Goal: Browse casually: Explore the website without a specific task or goal

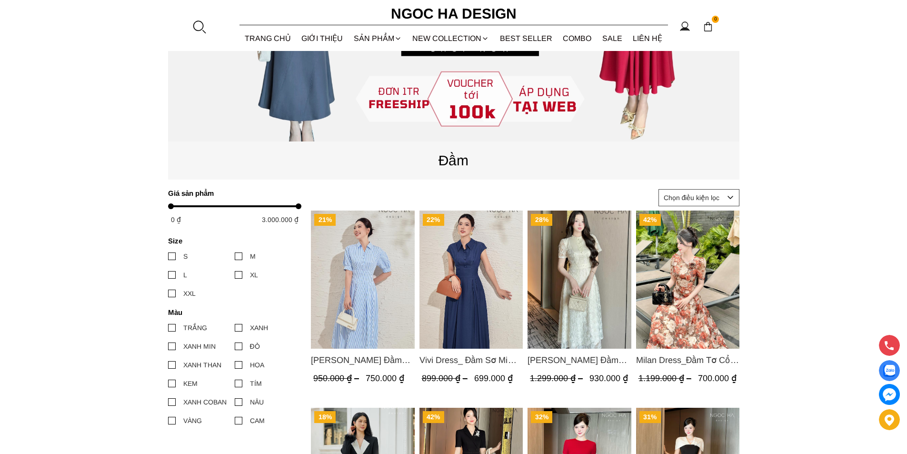
scroll to position [95, 0]
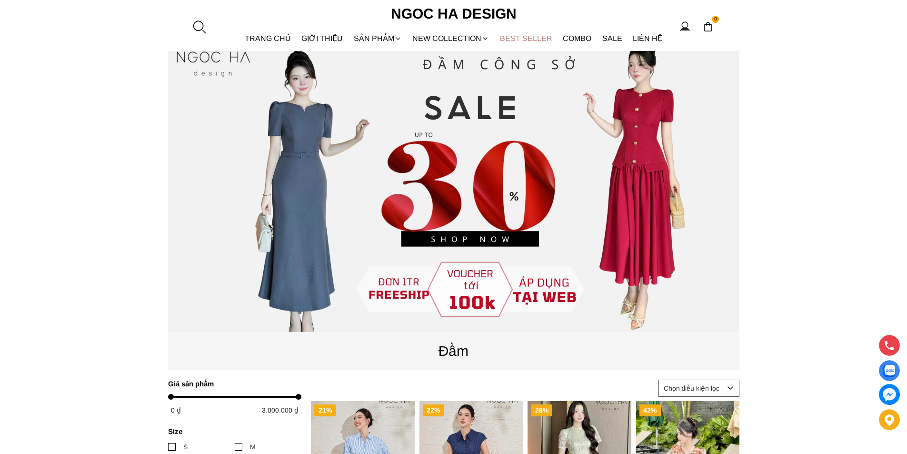
click at [524, 37] on link "BEST SELLER" at bounding box center [526, 38] width 63 height 25
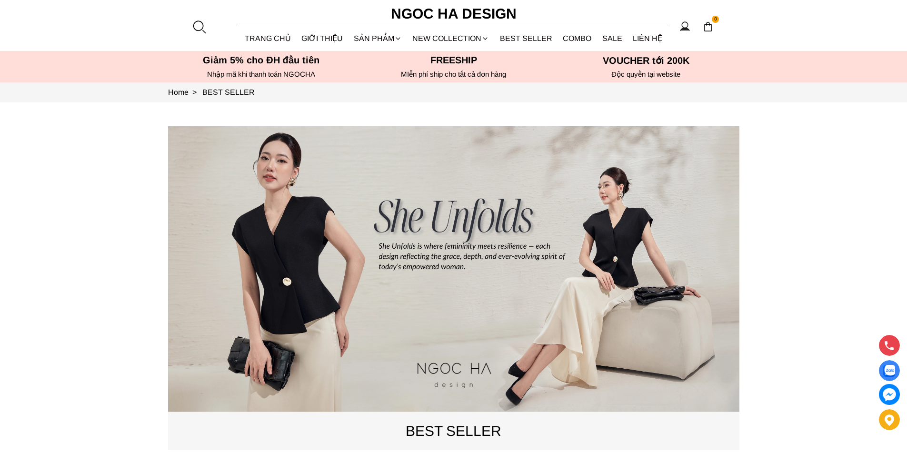
scroll to position [333, 0]
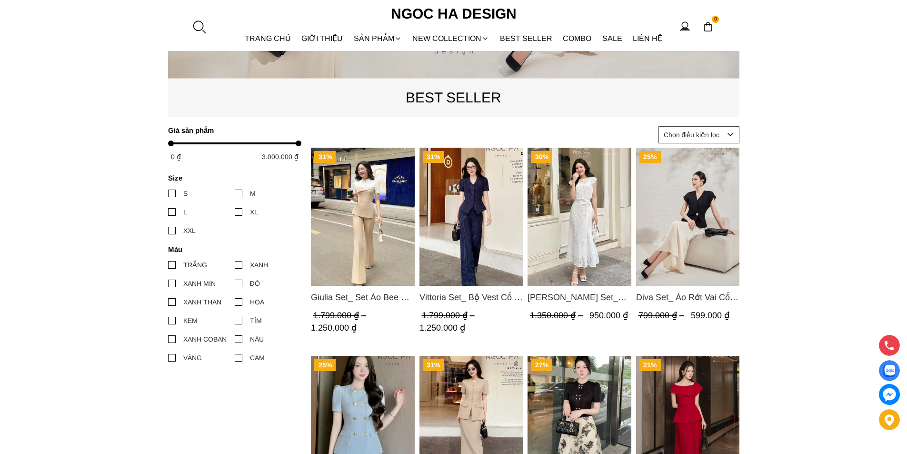
click at [556, 191] on img "Product image - Isabella Set_ Bộ Ren Áo Sơ Mi Vai Chờm Chân Váy Đuôi Cá Màu Trắ…" at bounding box center [580, 217] width 104 height 138
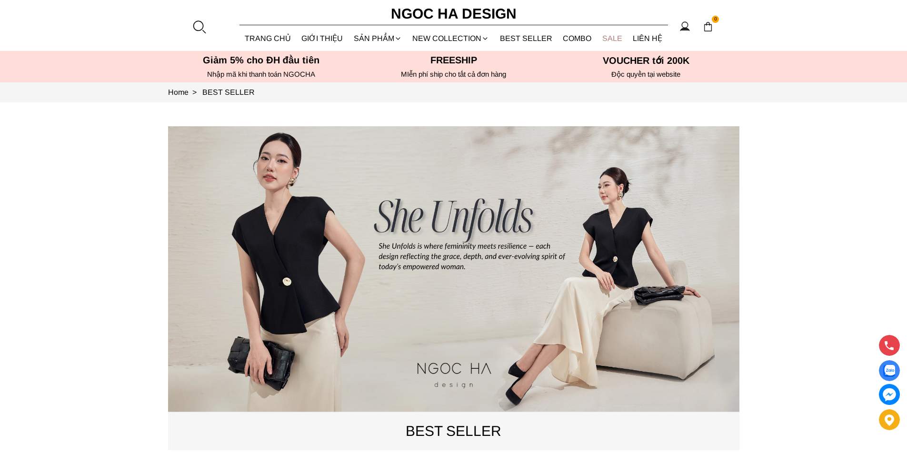
click at [609, 38] on link "SALE" at bounding box center [612, 38] width 31 height 25
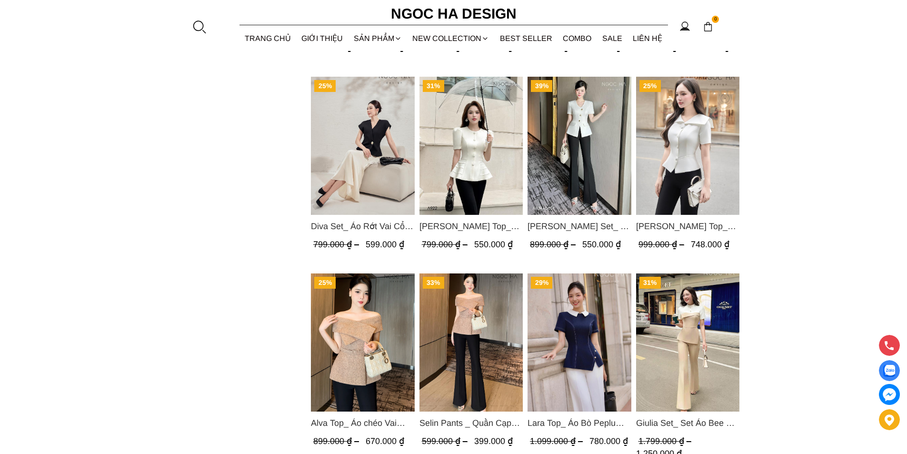
scroll to position [524, 0]
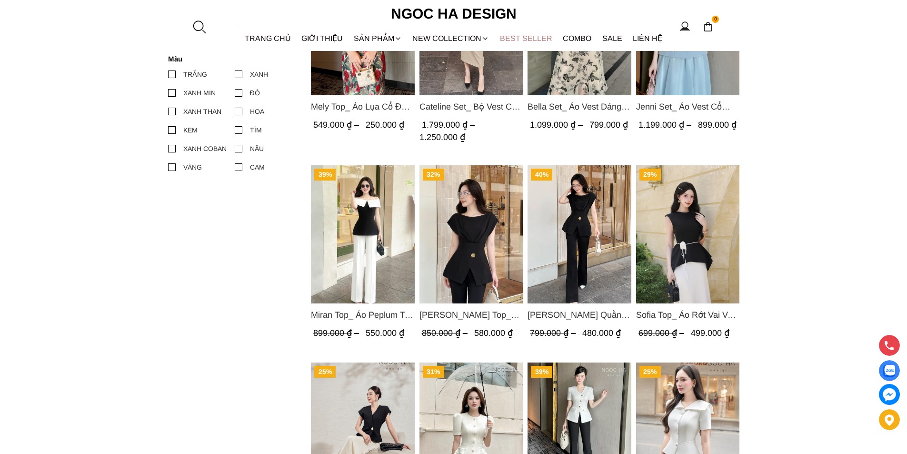
click at [520, 35] on link "BEST SELLER" at bounding box center [526, 38] width 63 height 25
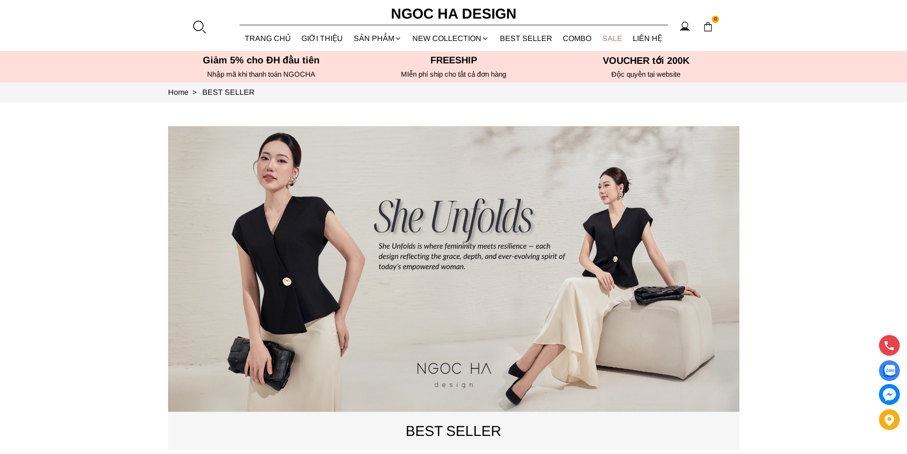
click at [613, 39] on link "SALE" at bounding box center [612, 38] width 31 height 25
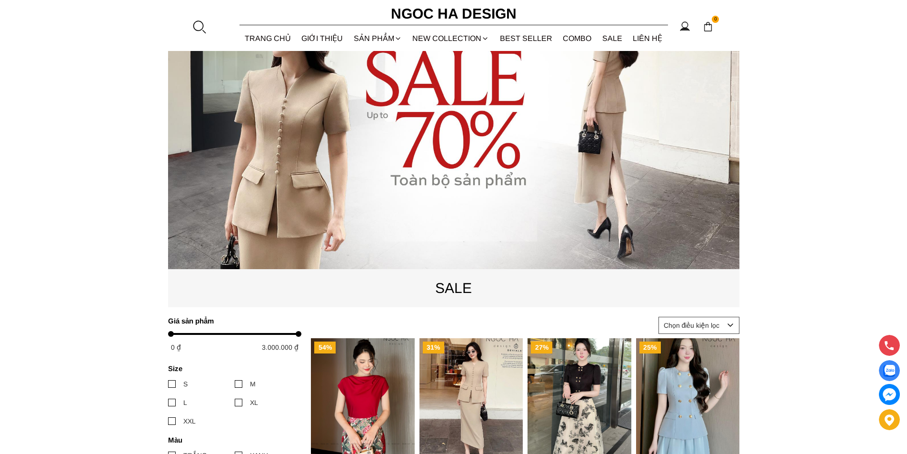
scroll to position [95, 0]
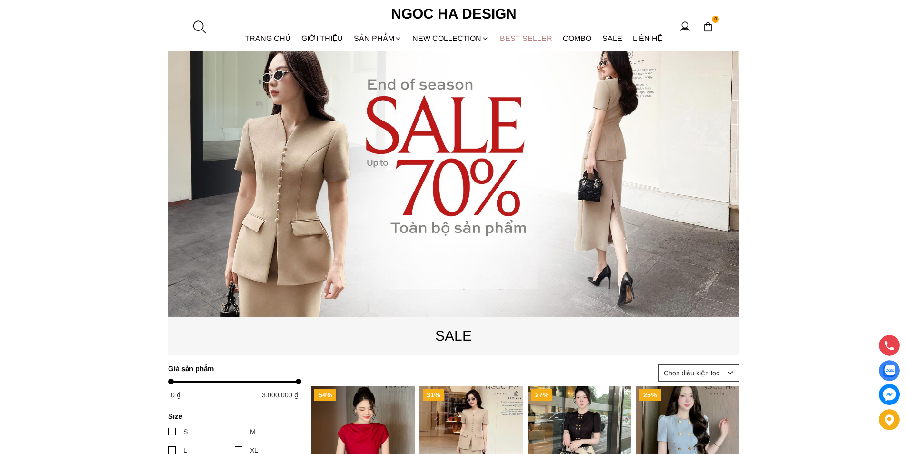
click at [516, 32] on link "BEST SELLER" at bounding box center [526, 38] width 63 height 25
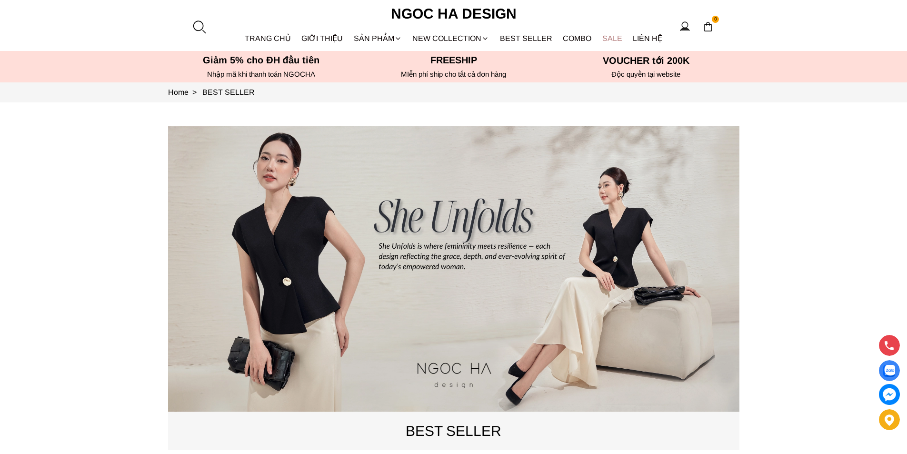
click at [601, 36] on link "SALE" at bounding box center [612, 38] width 31 height 25
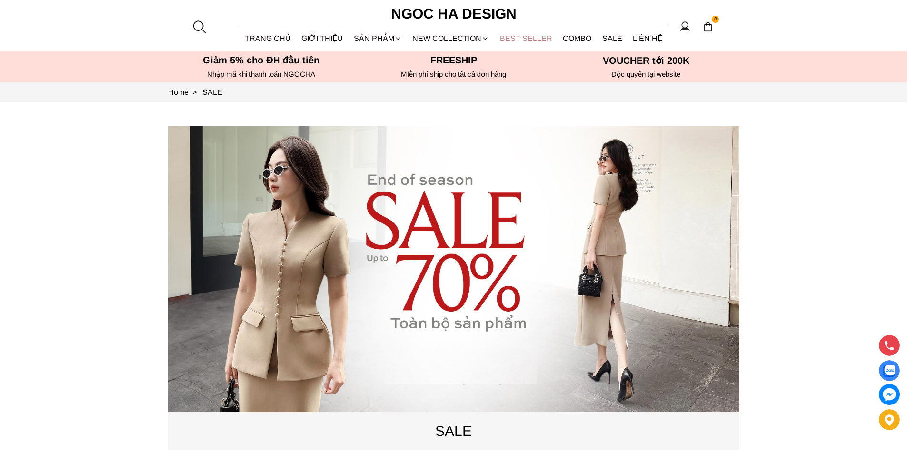
click at [507, 32] on link "BEST SELLER" at bounding box center [526, 38] width 63 height 25
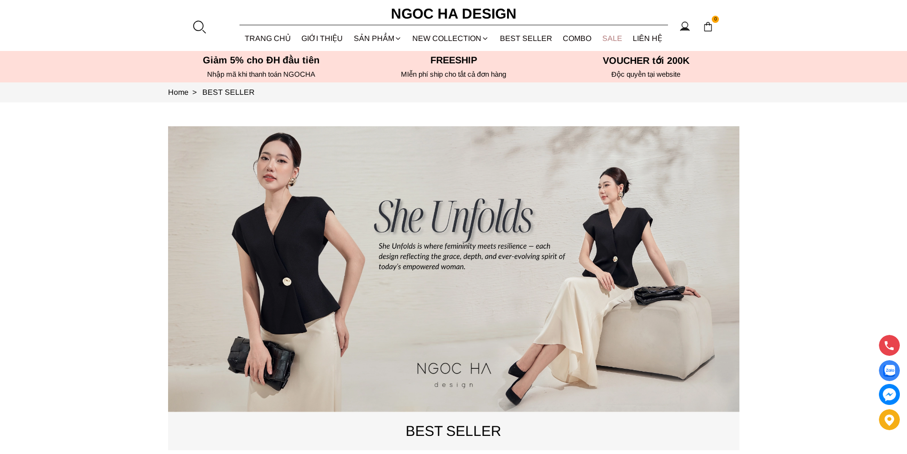
click at [614, 33] on link "SALE" at bounding box center [612, 38] width 31 height 25
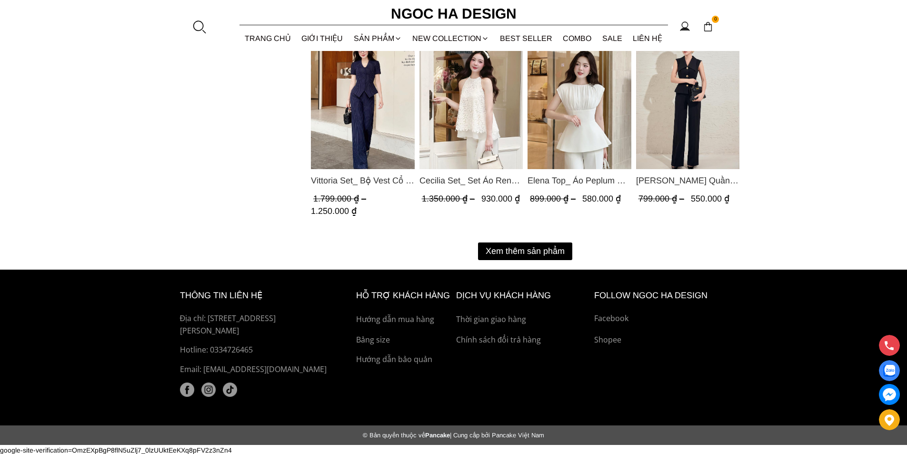
scroll to position [974, 0]
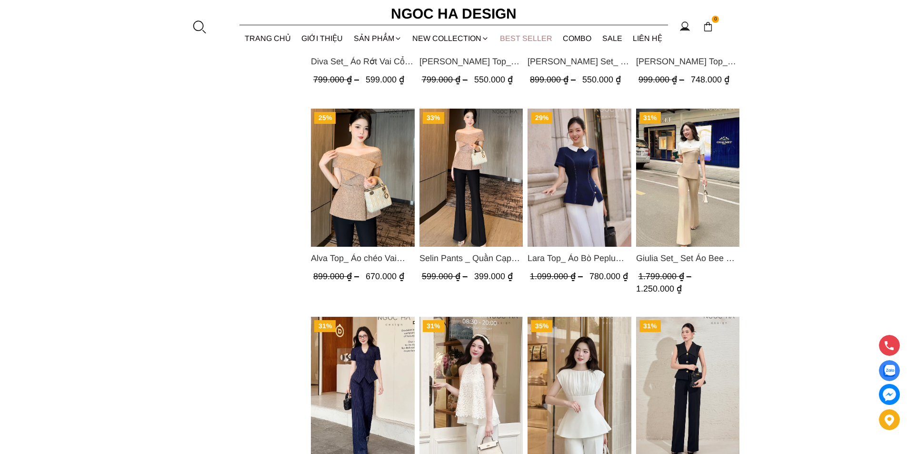
click at [521, 36] on link "BEST SELLER" at bounding box center [526, 38] width 63 height 25
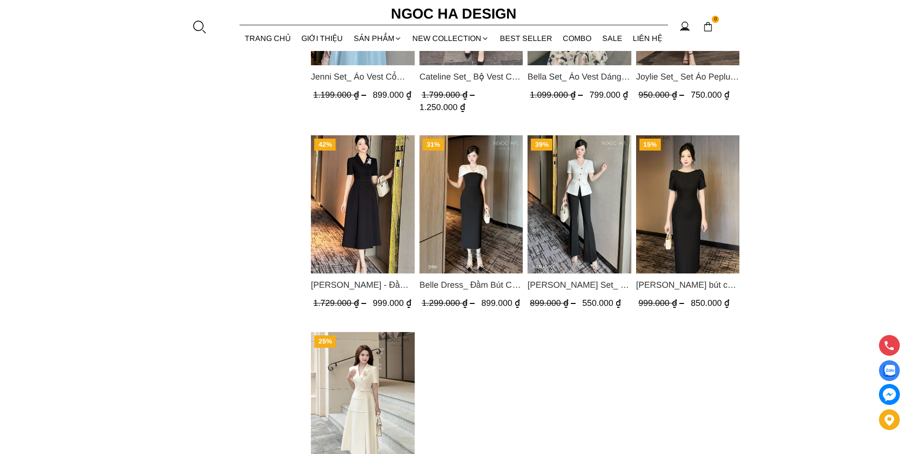
scroll to position [714, 0]
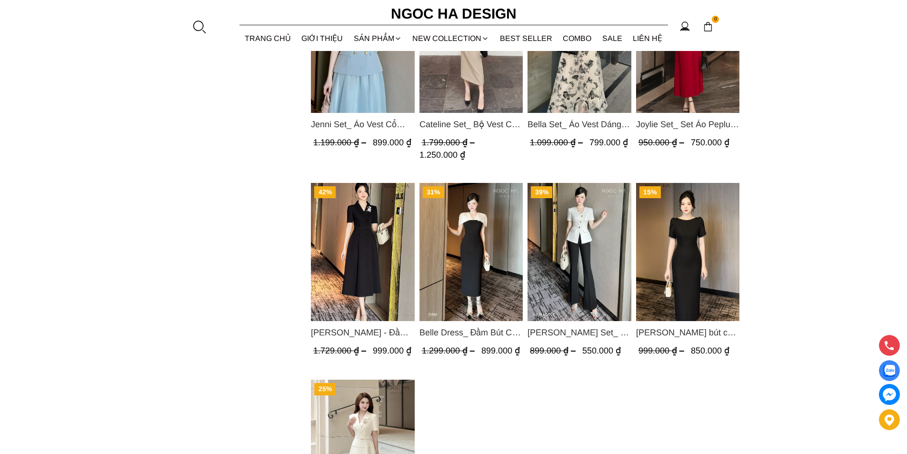
click at [563, 246] on img "Product image - Amy Set_ Áo Vạt Chéo Đính 3 Cúc, Quần Suông Ống Loe A934+Q007" at bounding box center [580, 252] width 104 height 138
click at [374, 97] on img "Product image - Jenni Set_ Áo Vest Cổ Tròn Đính Cúc, Chân Váy Tơ Màu Xanh A1051…" at bounding box center [363, 44] width 104 height 138
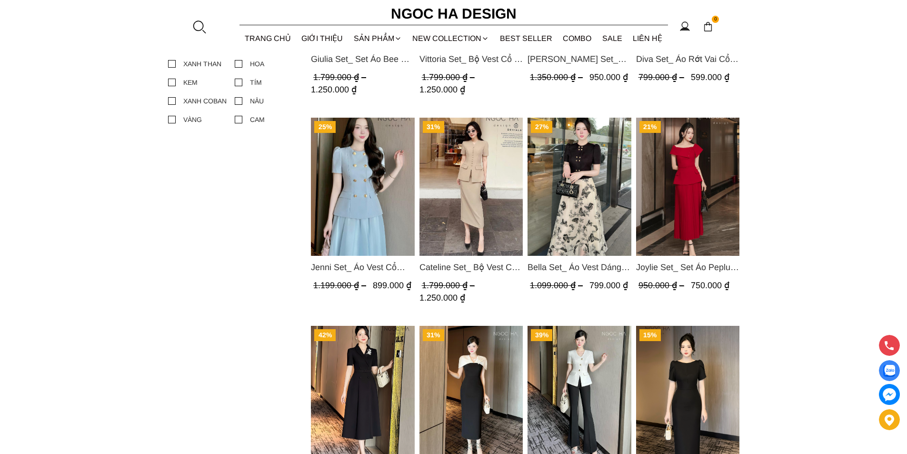
click at [691, 180] on img "Product image - Joylie Set_ Set Áo Peplum Vai Lệch, Chân Váy Dập Ly Màu Đỏ A956…" at bounding box center [688, 187] width 104 height 138
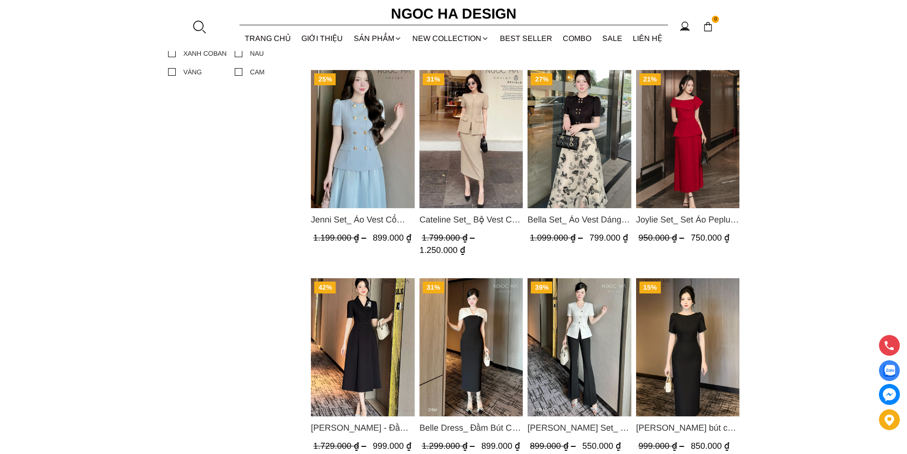
scroll to position [429, 0]
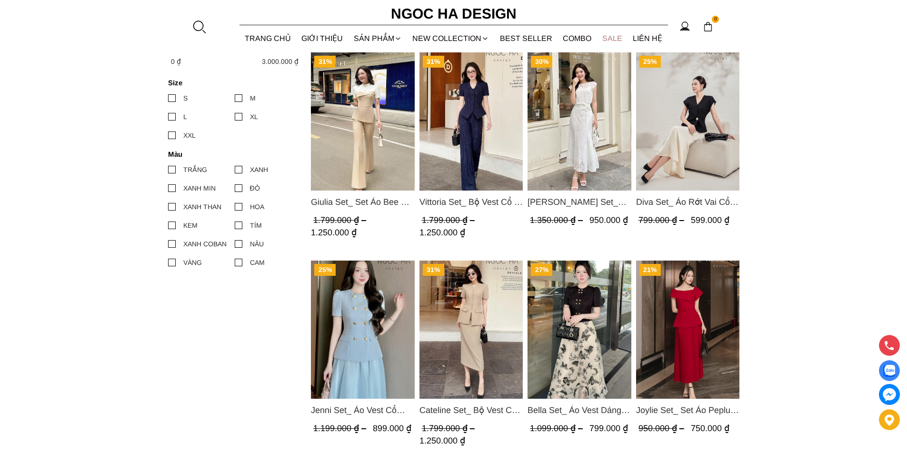
click at [617, 39] on link "SALE" at bounding box center [612, 38] width 31 height 25
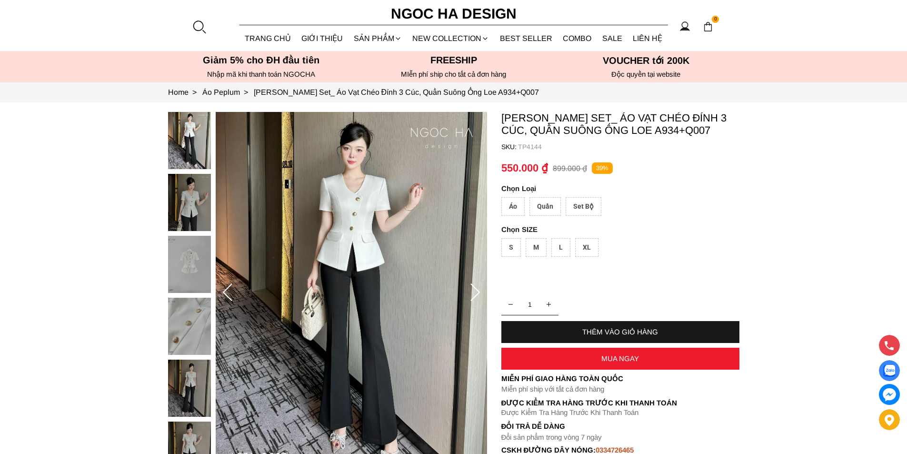
click at [584, 210] on div "Set Bộ" at bounding box center [584, 206] width 36 height 19
click at [581, 244] on div "XL" at bounding box center [586, 247] width 23 height 19
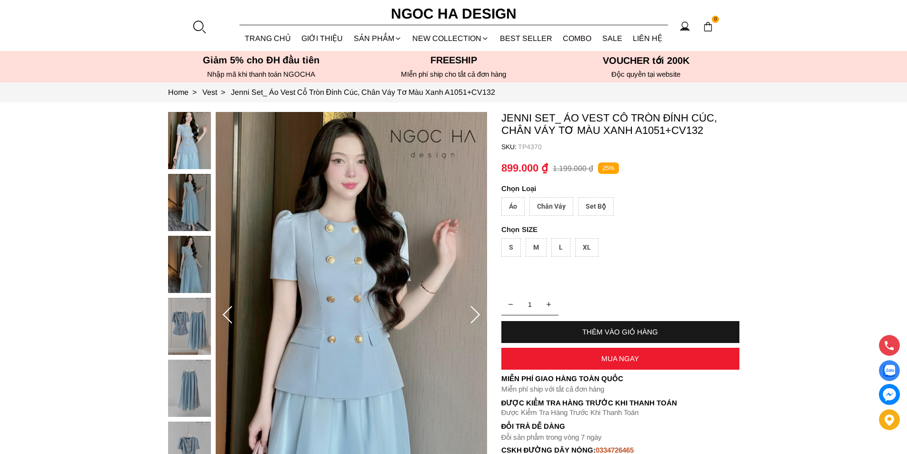
click at [597, 204] on div "Set Bộ" at bounding box center [596, 206] width 36 height 19
click at [582, 247] on div "XL" at bounding box center [586, 247] width 23 height 19
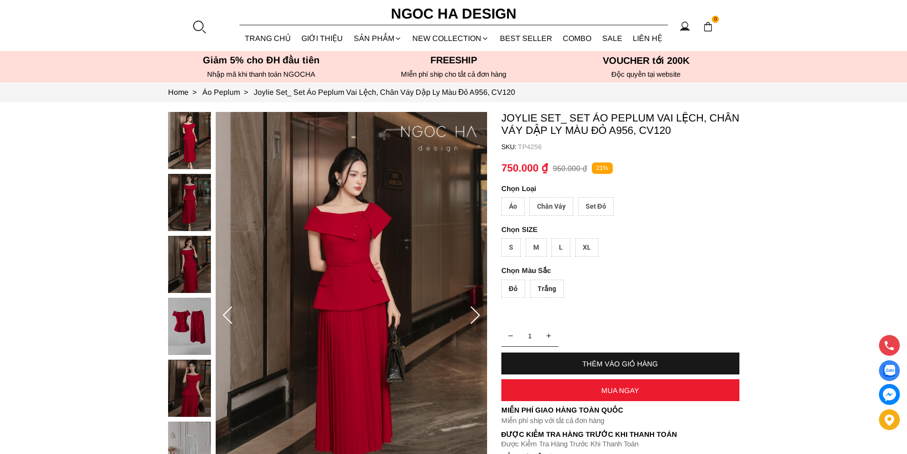
click at [591, 205] on div "Set Đỏ" at bounding box center [596, 206] width 36 height 19
click at [588, 248] on div "XL" at bounding box center [586, 247] width 23 height 19
click at [512, 286] on div "Đỏ" at bounding box center [513, 289] width 24 height 19
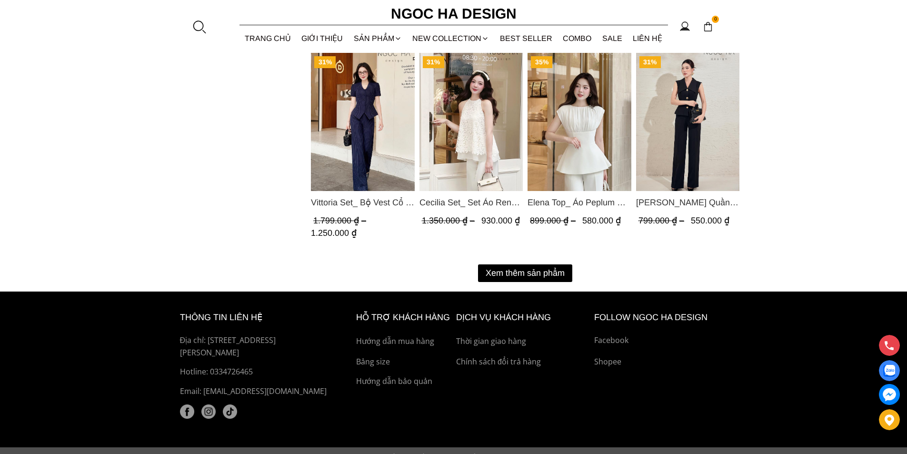
scroll to position [1143, 0]
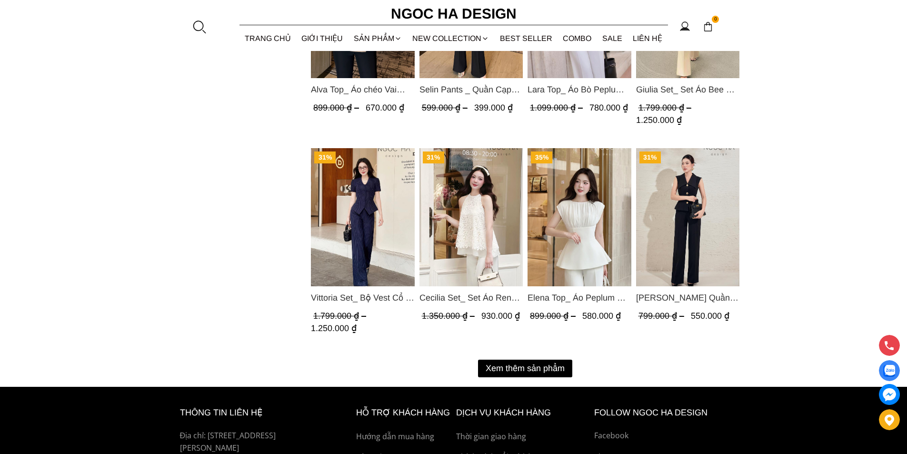
click at [489, 362] on button "Xem thêm sản phẩm" at bounding box center [525, 369] width 94 height 18
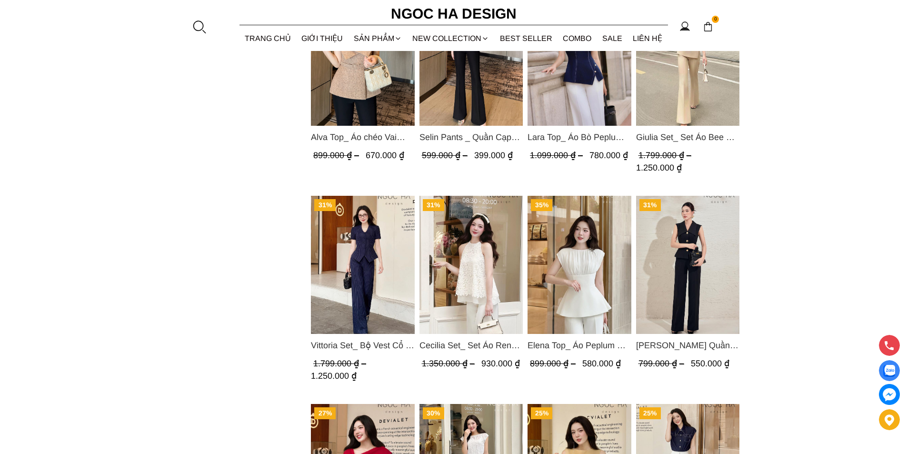
scroll to position [1286, 0]
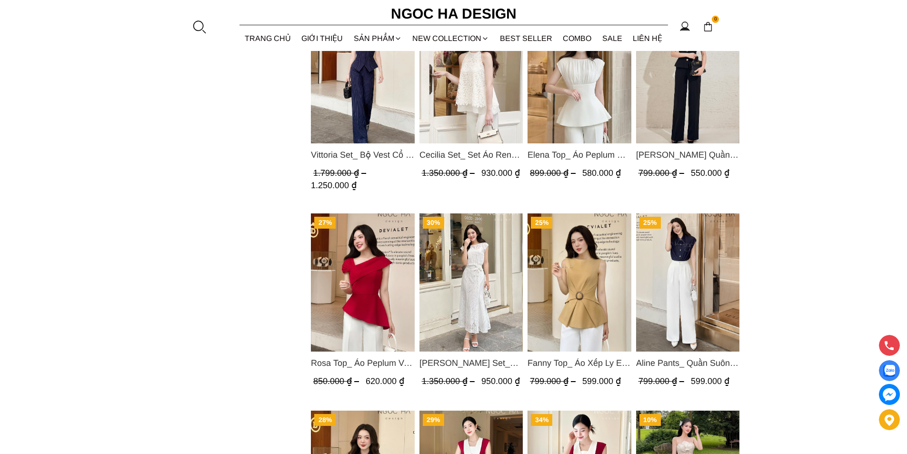
click at [474, 282] on img "Product image - Isabella Set_ Bộ Ren Áo Sơ Mi Vai Chờm Chân Váy Đuôi Cá Màu Trắ…" at bounding box center [471, 282] width 104 height 138
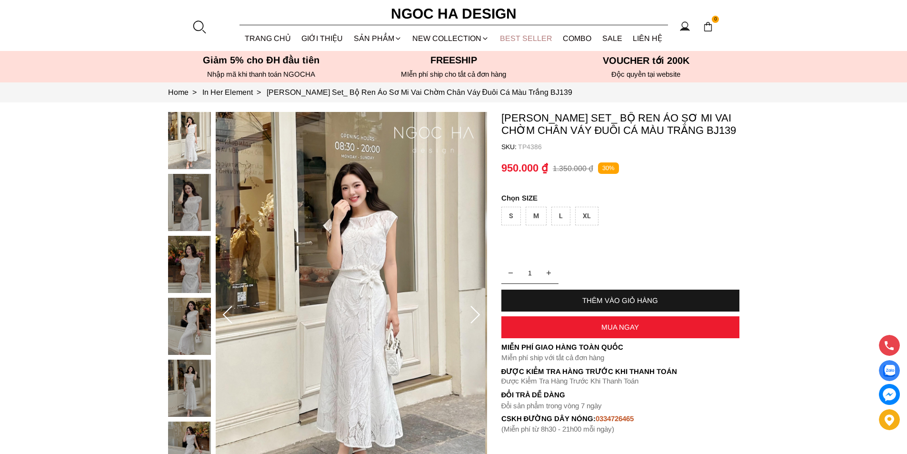
click at [517, 40] on link "BEST SELLER" at bounding box center [526, 38] width 63 height 25
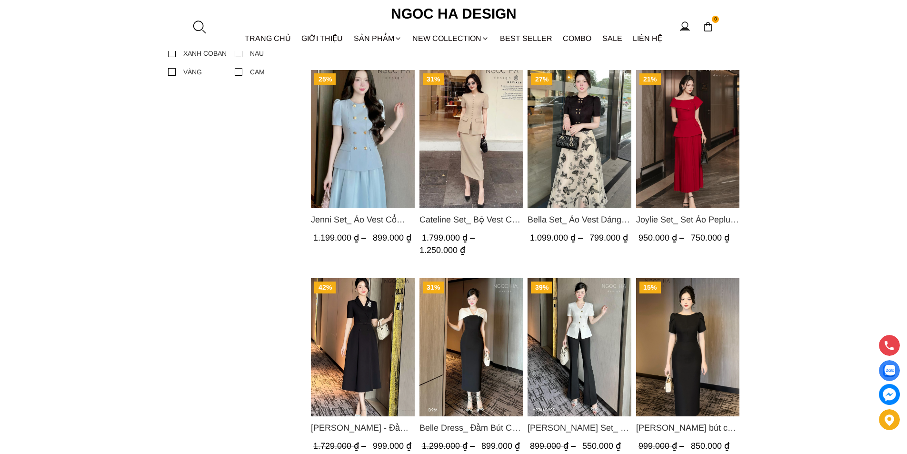
scroll to position [667, 0]
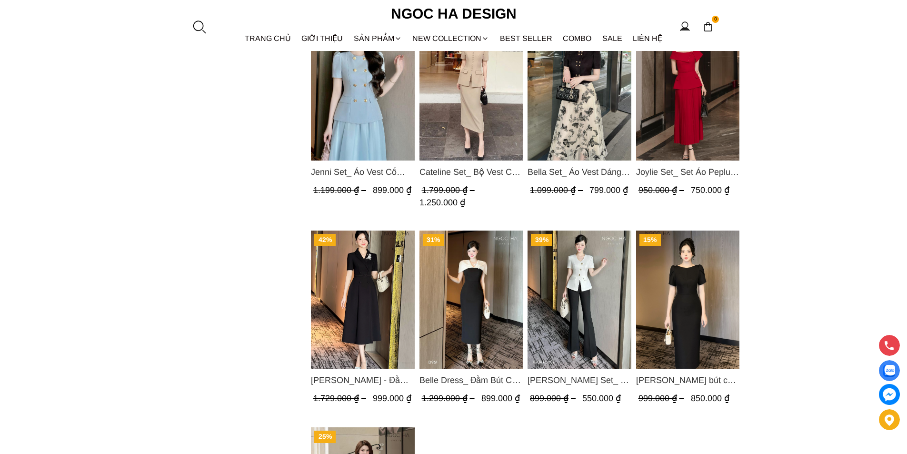
click at [695, 270] on img "Product image - Alice Dress_Đầm bút chì ,tay nụ hồng ,bồng đầu tay màu đen D727" at bounding box center [688, 299] width 104 height 138
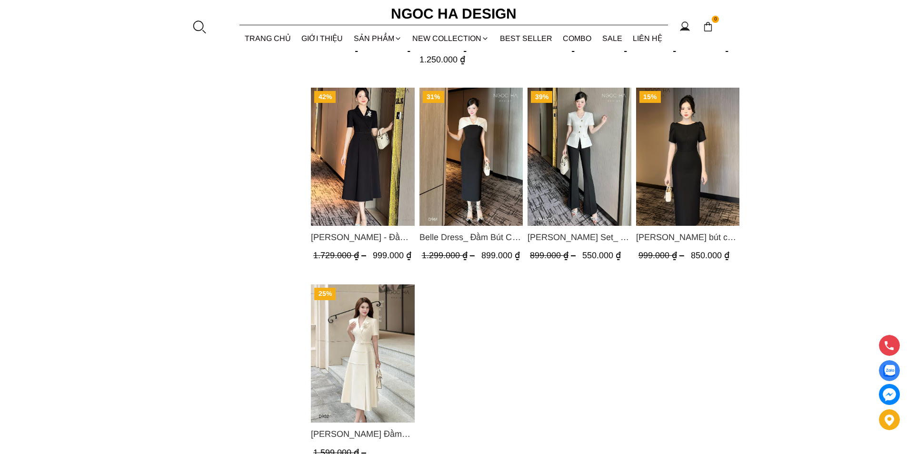
scroll to position [857, 0]
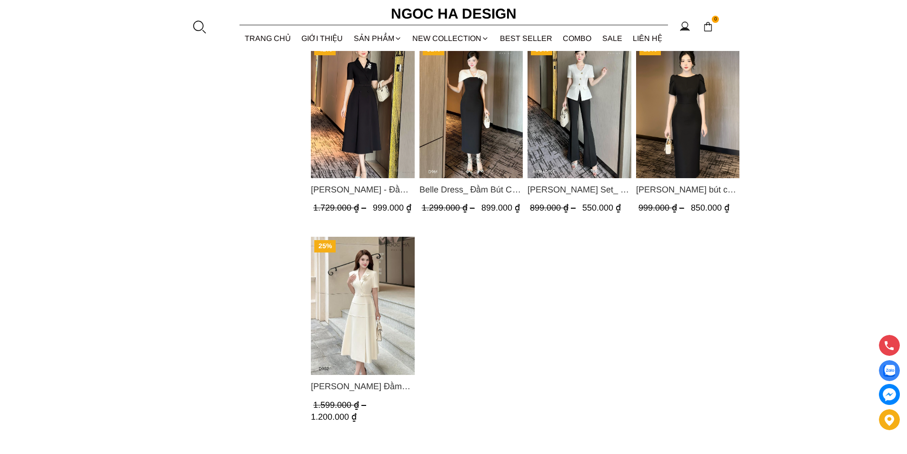
click at [380, 320] on img "Product image - Louisa Dress_ Đầm Cổ Vest Cài Hoa Tùng May Gân Nổi Kèm Đai Màu …" at bounding box center [363, 306] width 104 height 138
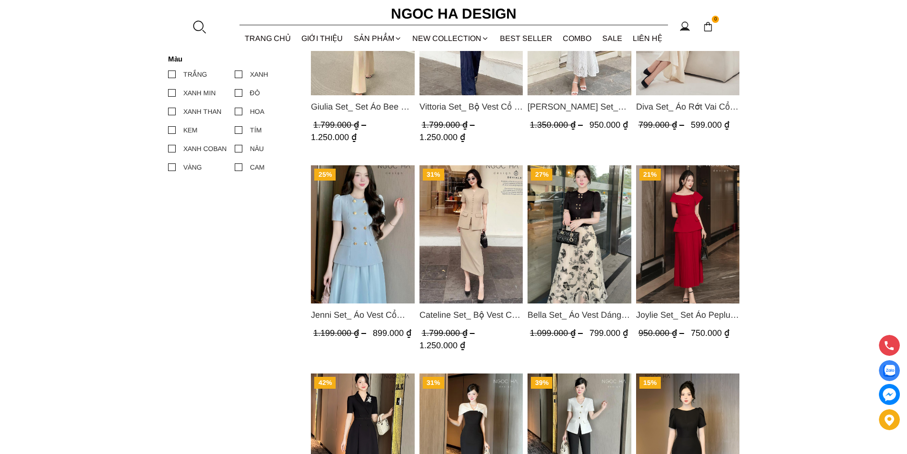
scroll to position [381, 0]
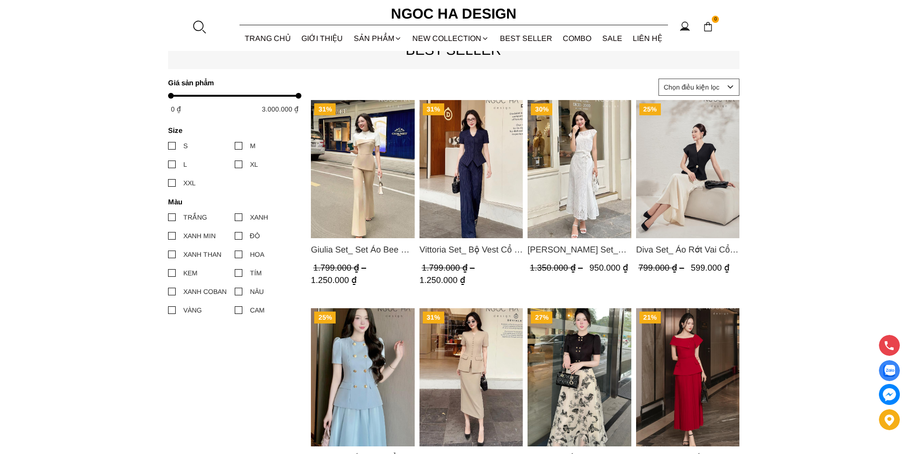
click at [559, 178] on img "Product image - Isabella Set_ Bộ Ren Áo Sơ Mi Vai Chờm Chân Váy Đuôi Cá Màu Trắ…" at bounding box center [580, 169] width 104 height 138
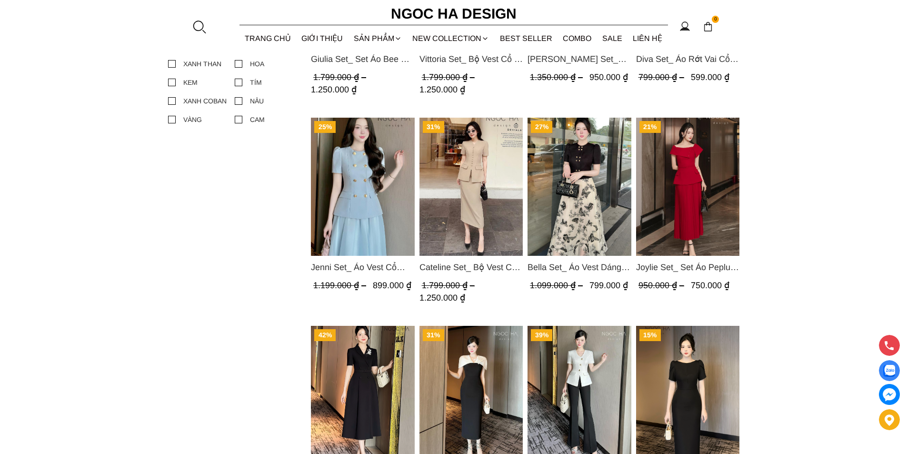
scroll to position [667, 0]
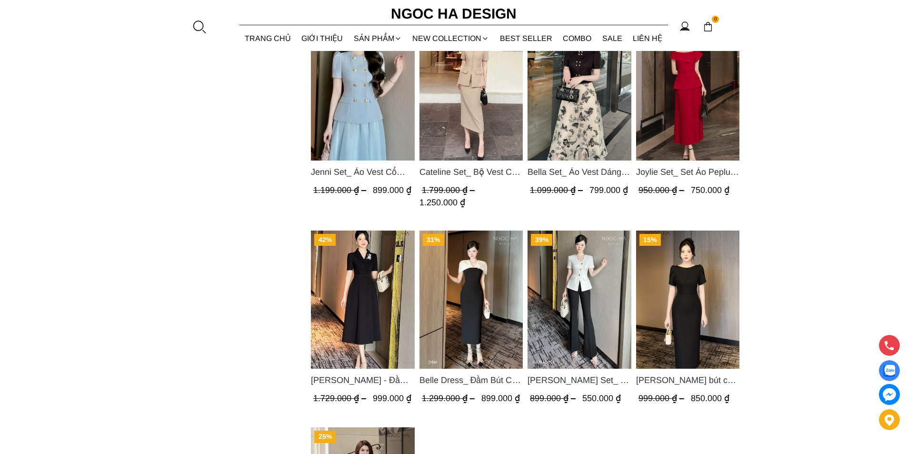
click at [383, 276] on img "Product image - Irene Dress - Đầm Vest Dáng Xòe Kèm Đai D713" at bounding box center [363, 299] width 104 height 138
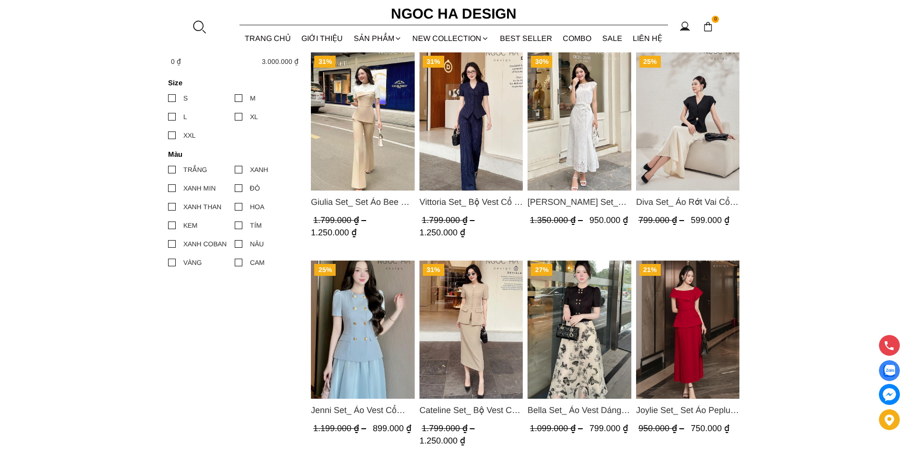
scroll to position [381, 0]
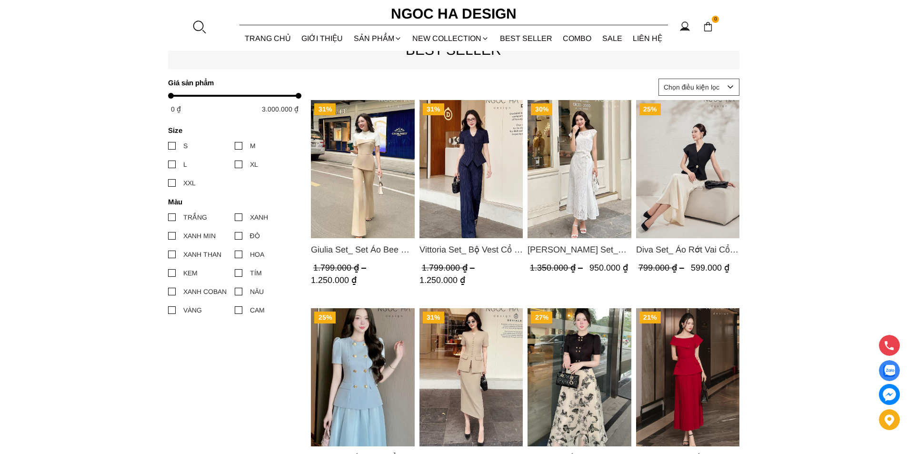
click at [569, 162] on img "Product image - Isabella Set_ Bộ Ren Áo Sơ Mi Vai Chờm Chân Váy Đuôi Cá Màu Trắ…" at bounding box center [580, 169] width 104 height 138
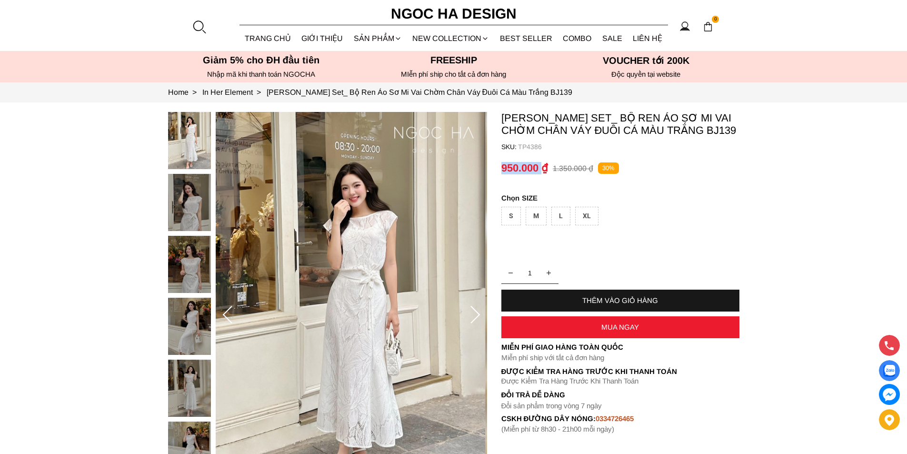
drag, startPoint x: 494, startPoint y: 168, endPoint x: 542, endPoint y: 167, distance: 47.6
click at [542, 167] on section "Isabella Set_ Bộ Ren Áo Sơ Mi Vai Chờm Chân Váy Đuôi Cá Màu Trắng BJ139 SKU: TP…" at bounding box center [453, 315] width 907 height 426
click at [499, 163] on section "Isabella Set_ Bộ Ren Áo Sơ Mi Vai Chờm Chân Váy Đuôi Cá Màu Trắng BJ139 SKU: TP…" at bounding box center [453, 315] width 907 height 426
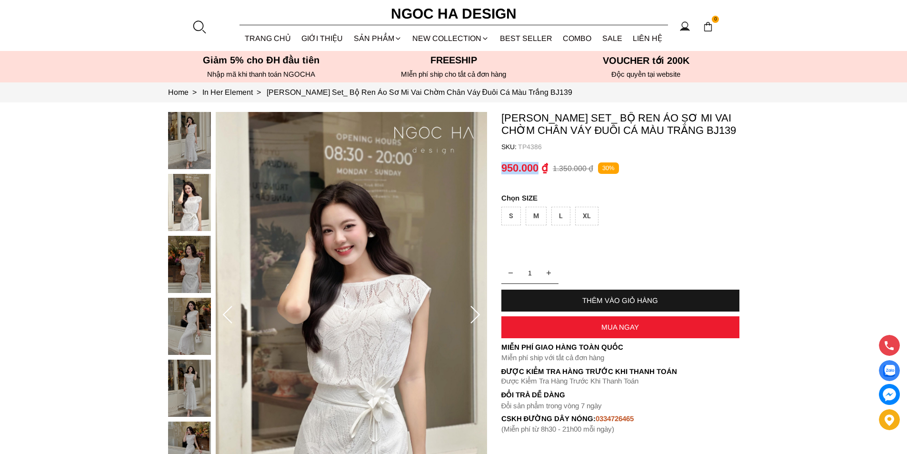
drag, startPoint x: 499, startPoint y: 163, endPoint x: 538, endPoint y: 164, distance: 39.1
click at [538, 164] on section "Isabella Set_ Bộ Ren Áo Sơ Mi Vai Chờm Chân Váy Đuôi Cá Màu Trắng BJ139 SKU: TP…" at bounding box center [453, 315] width 907 height 426
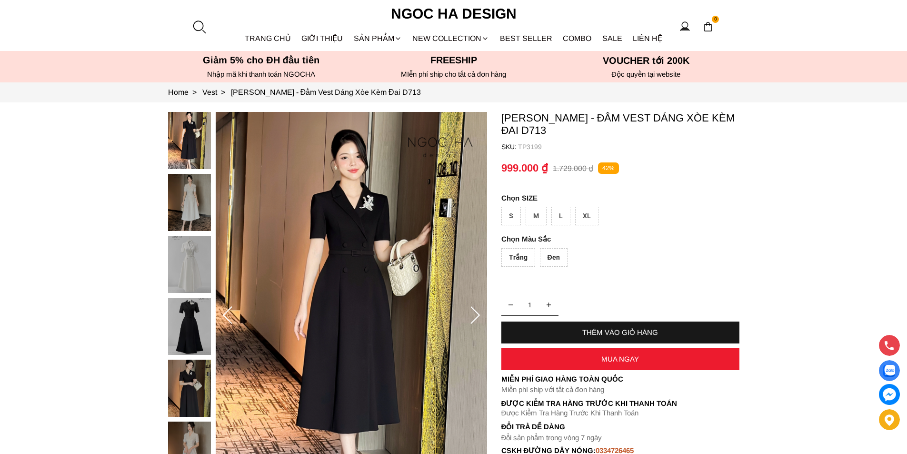
drag, startPoint x: 629, startPoint y: 170, endPoint x: 599, endPoint y: 169, distance: 30.0
click at [599, 169] on container "999.000 ₫ 1.729.000 ₫ 42%" at bounding box center [620, 168] width 238 height 23
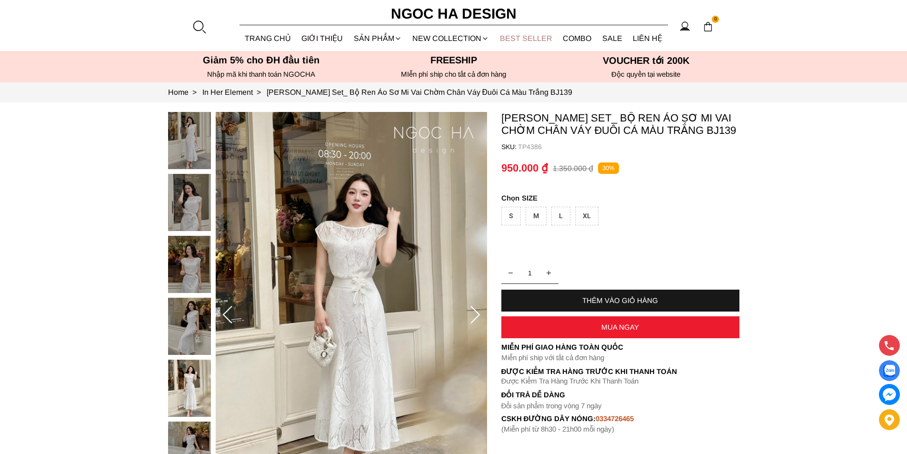
click at [526, 35] on link "BEST SELLER" at bounding box center [526, 38] width 63 height 25
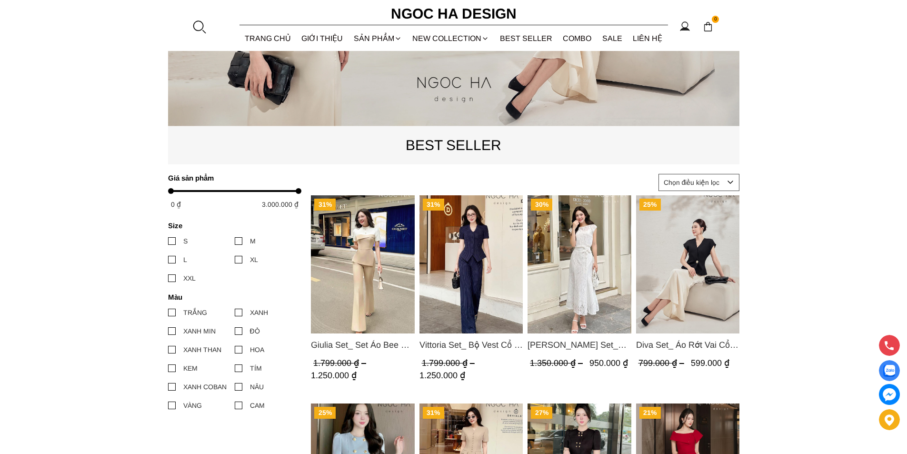
scroll to position [333, 0]
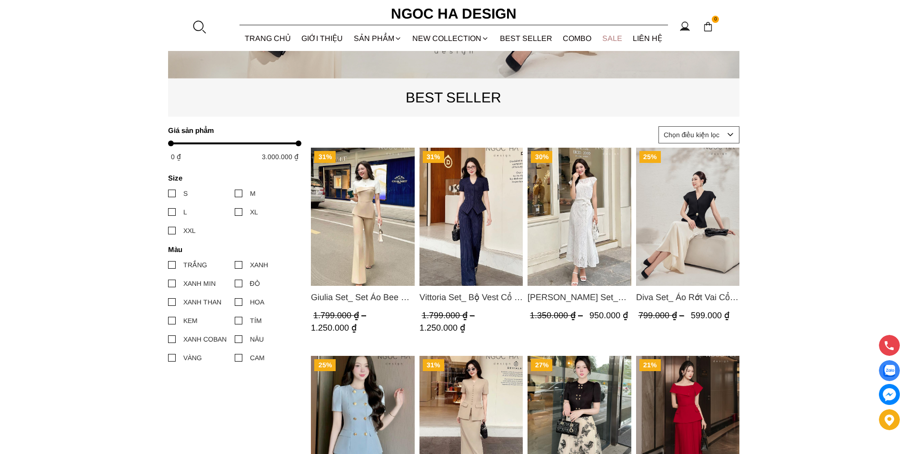
click at [609, 45] on link "SALE" at bounding box center [612, 38] width 31 height 25
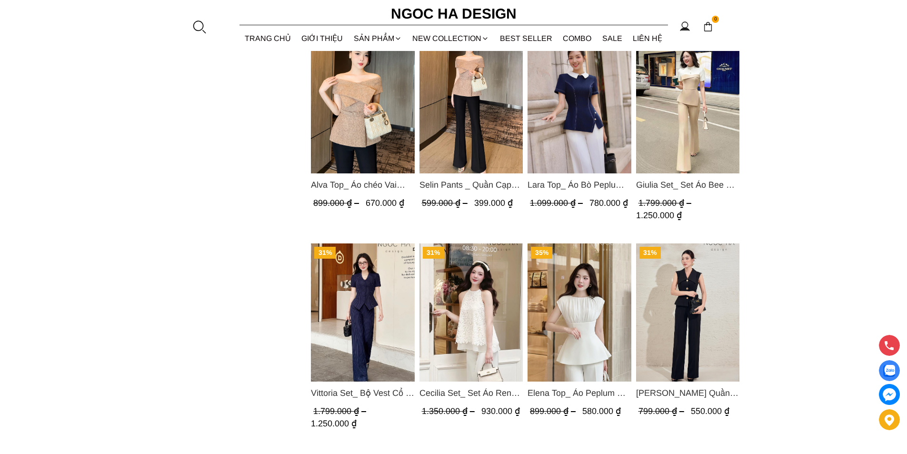
scroll to position [1095, 0]
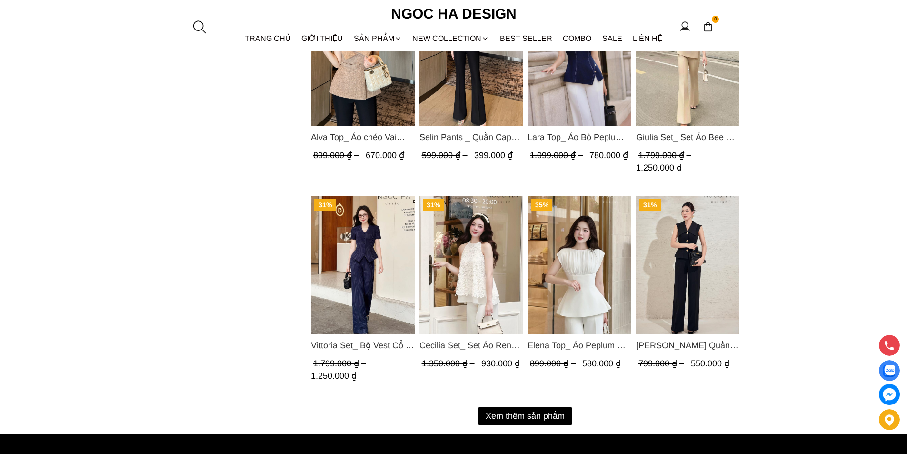
click at [556, 414] on button "Xem thêm sản phẩm" at bounding box center [525, 416] width 94 height 18
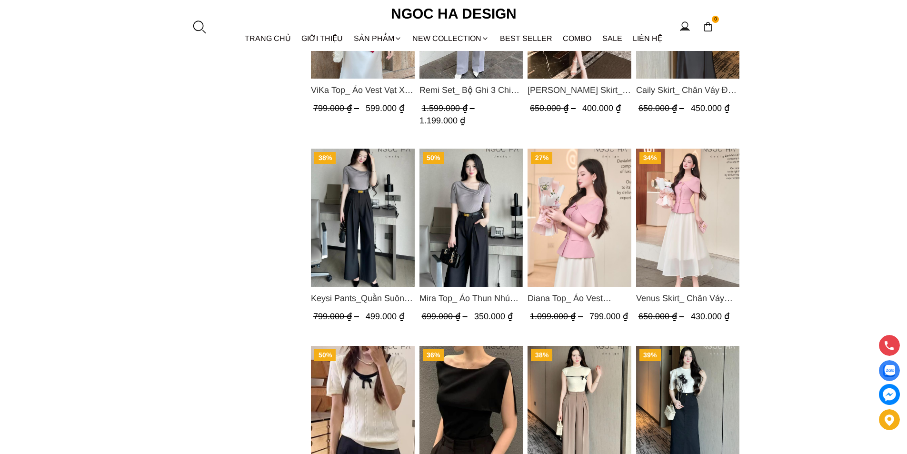
scroll to position [2238, 0]
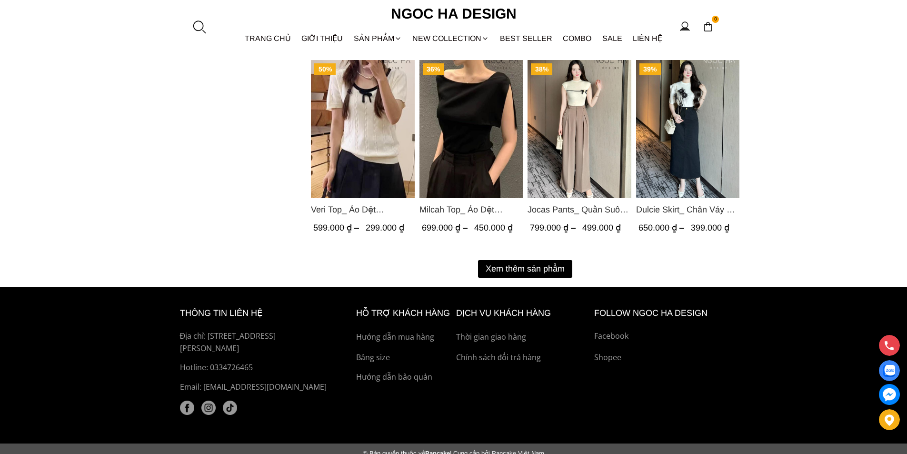
click at [537, 270] on button "Xem thêm sản phẩm" at bounding box center [525, 269] width 94 height 18
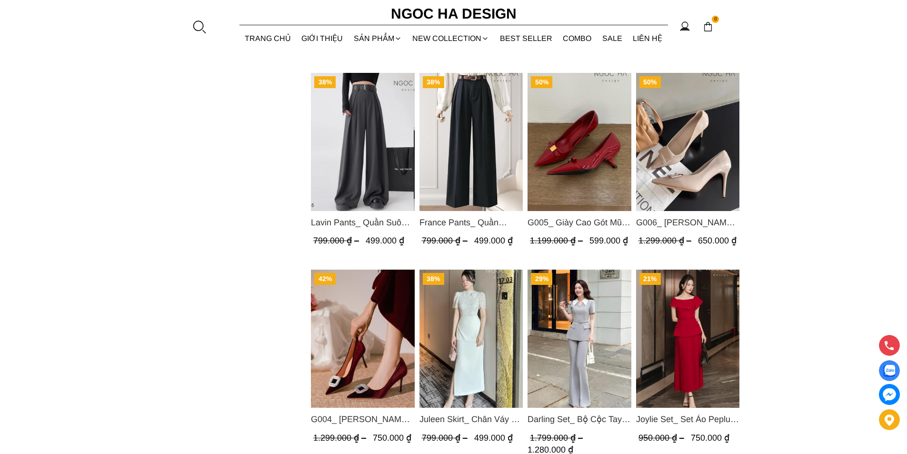
scroll to position [2333, 0]
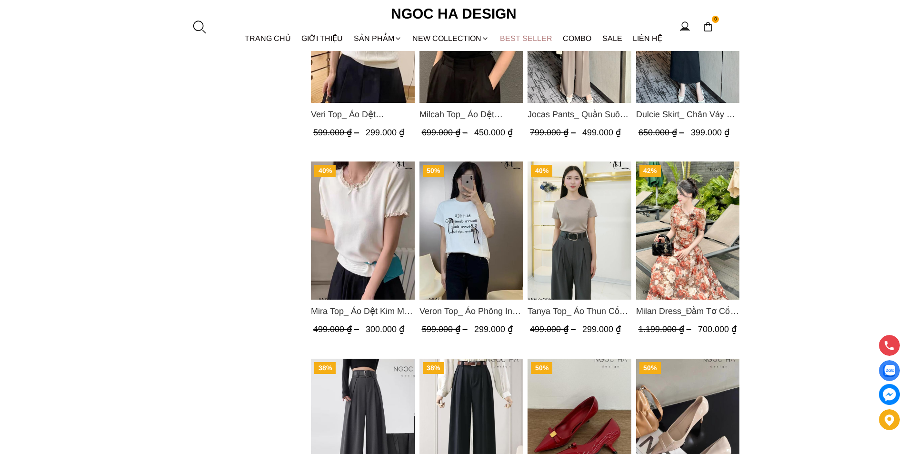
click at [495, 44] on link "BEST SELLER" at bounding box center [526, 38] width 63 height 25
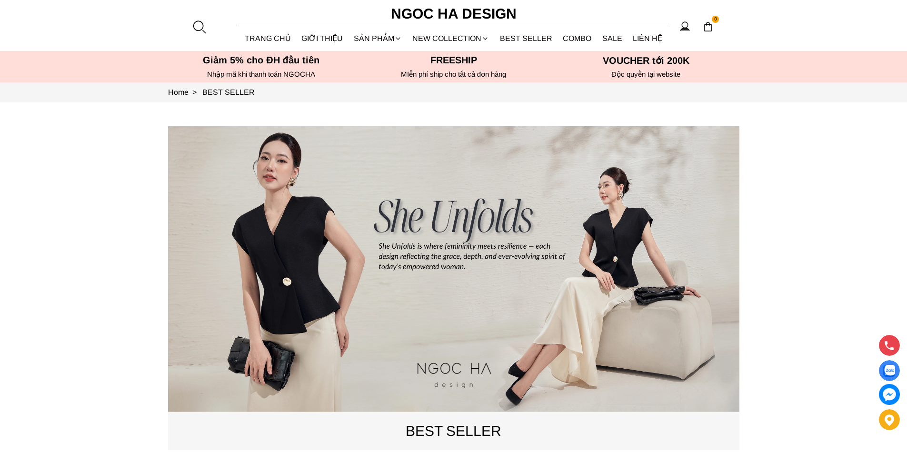
click at [454, 42] on link "NEW COLLECTION" at bounding box center [451, 38] width 88 height 25
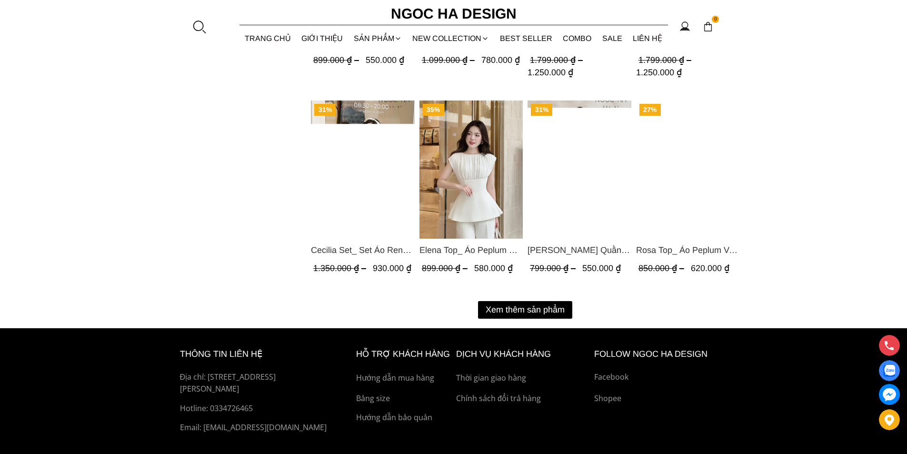
scroll to position [1249, 0]
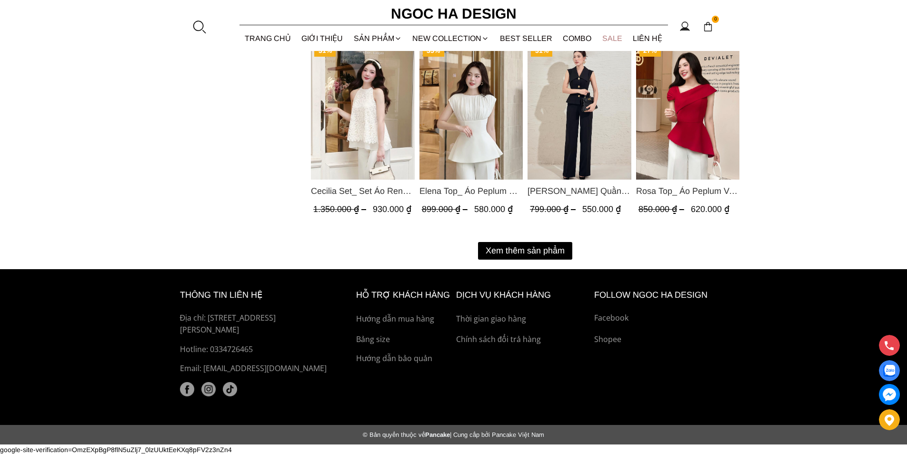
click at [609, 33] on link "SALE" at bounding box center [612, 38] width 31 height 25
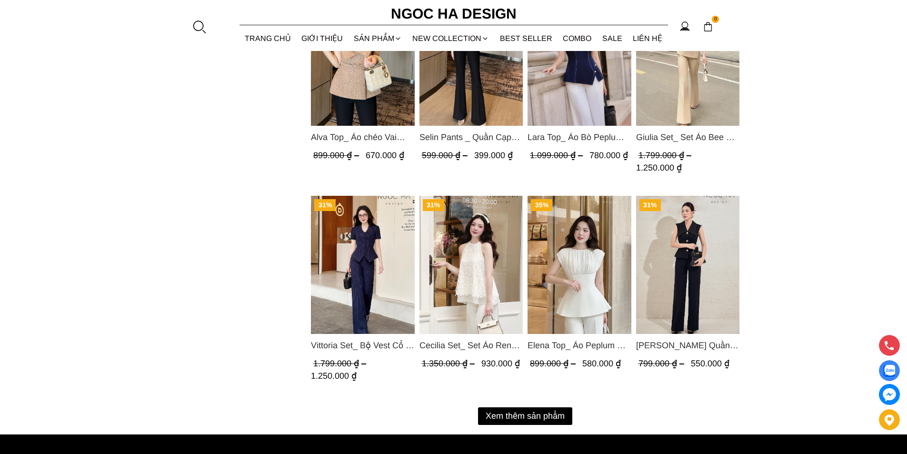
scroll to position [1260, 0]
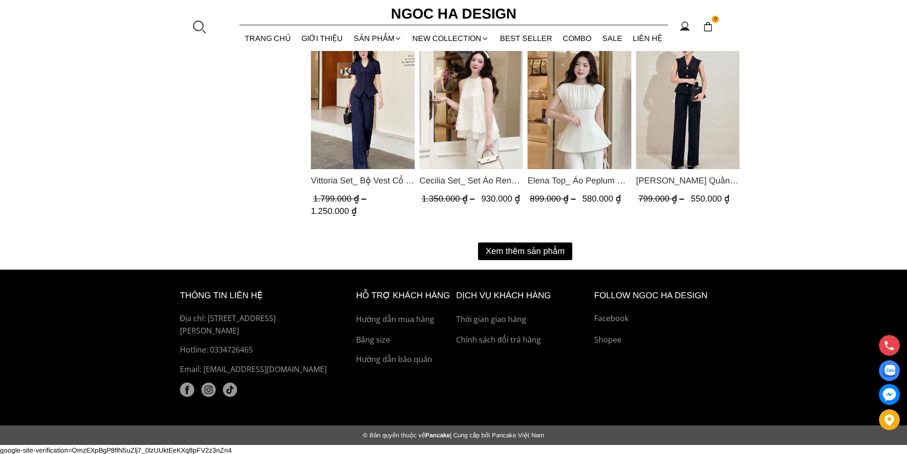
click at [538, 246] on button "Xem thêm sản phẩm" at bounding box center [525, 251] width 94 height 18
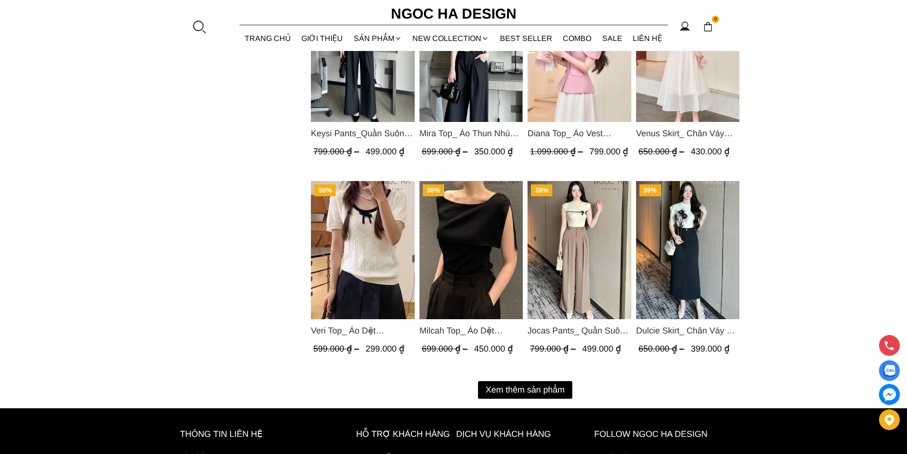
scroll to position [2069, 0]
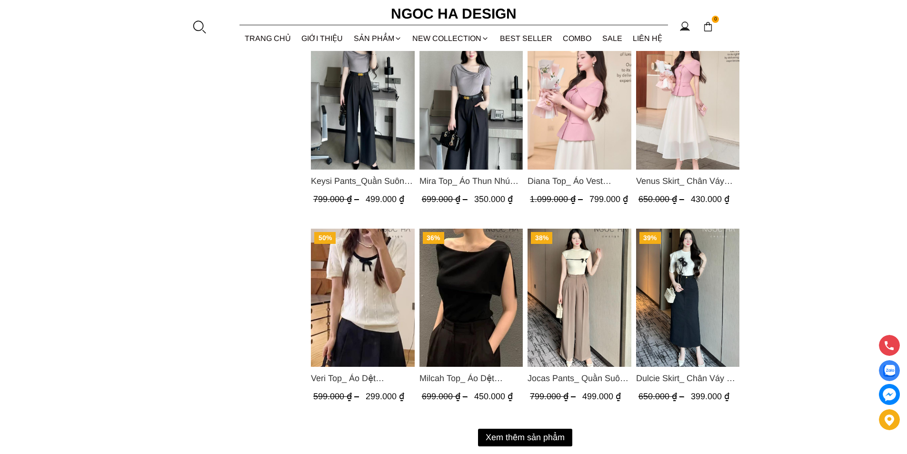
click at [513, 436] on button "Xem thêm sản phẩm" at bounding box center [525, 438] width 94 height 18
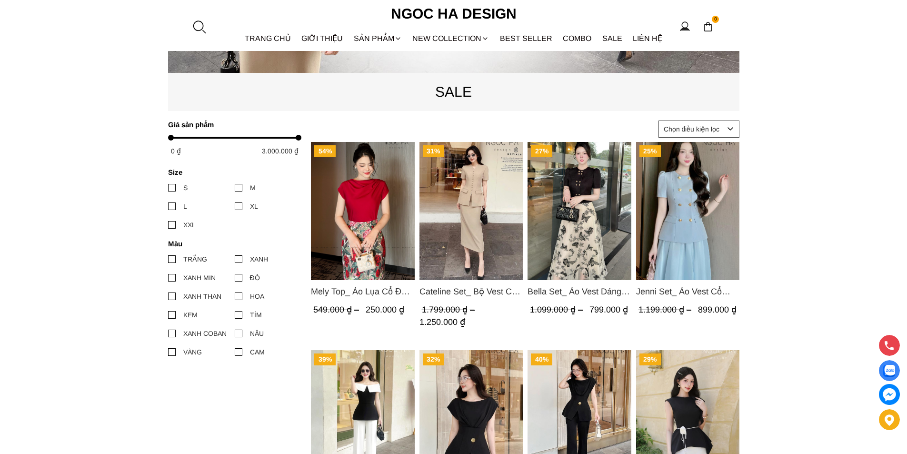
scroll to position [387, 0]
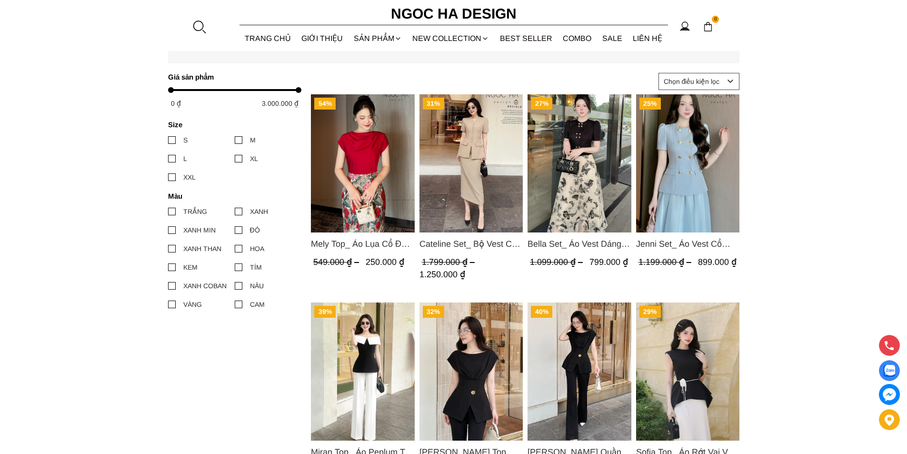
click at [387, 170] on img "Product image - Mely Top_ Áo Lụa Cổ Đổ Rớt Vai A003" at bounding box center [363, 163] width 104 height 138
click at [510, 40] on link "BEST SELLER" at bounding box center [526, 38] width 63 height 25
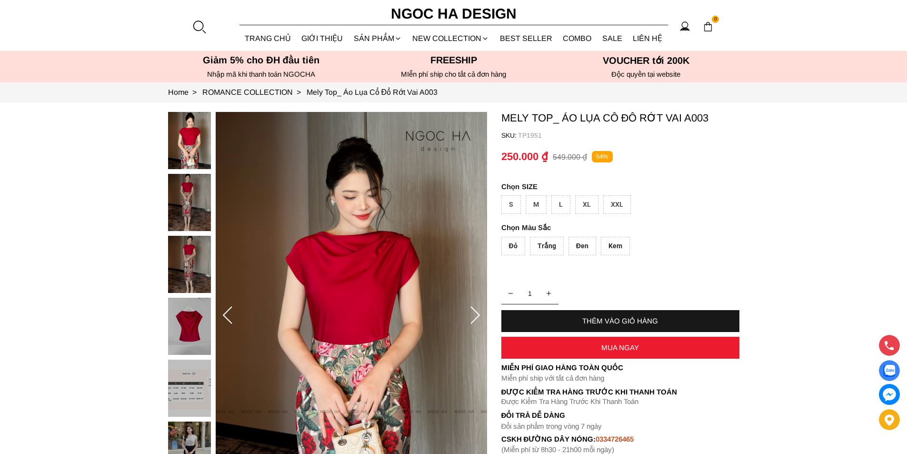
click at [622, 200] on div "XXL" at bounding box center [617, 204] width 28 height 19
click at [609, 241] on div "Kem" at bounding box center [615, 246] width 29 height 19
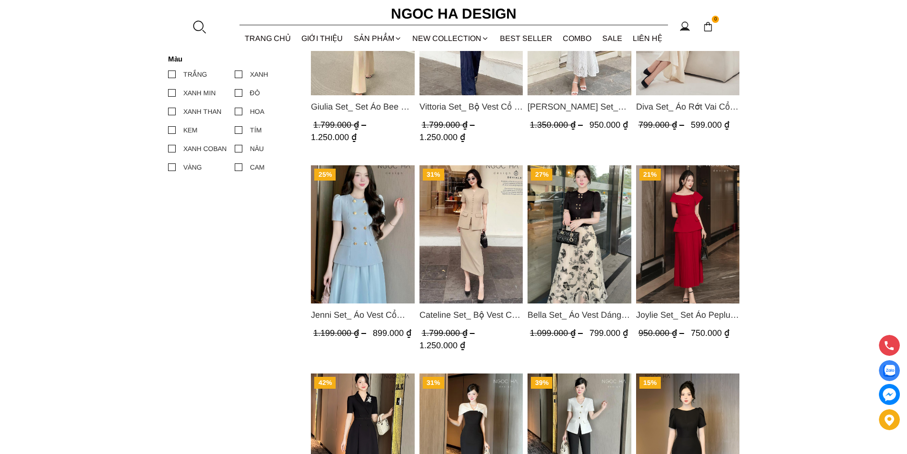
scroll to position [714, 0]
